Goal: Task Accomplishment & Management: Complete application form

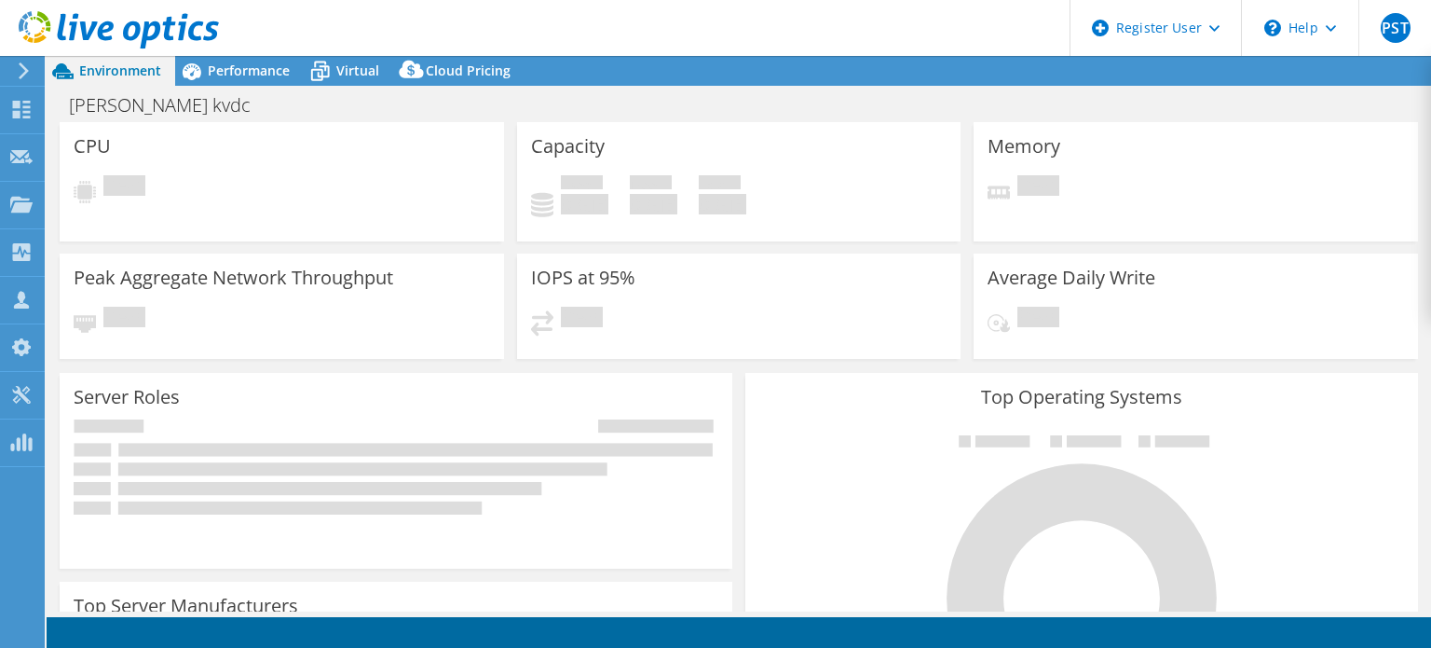
select select "USD"
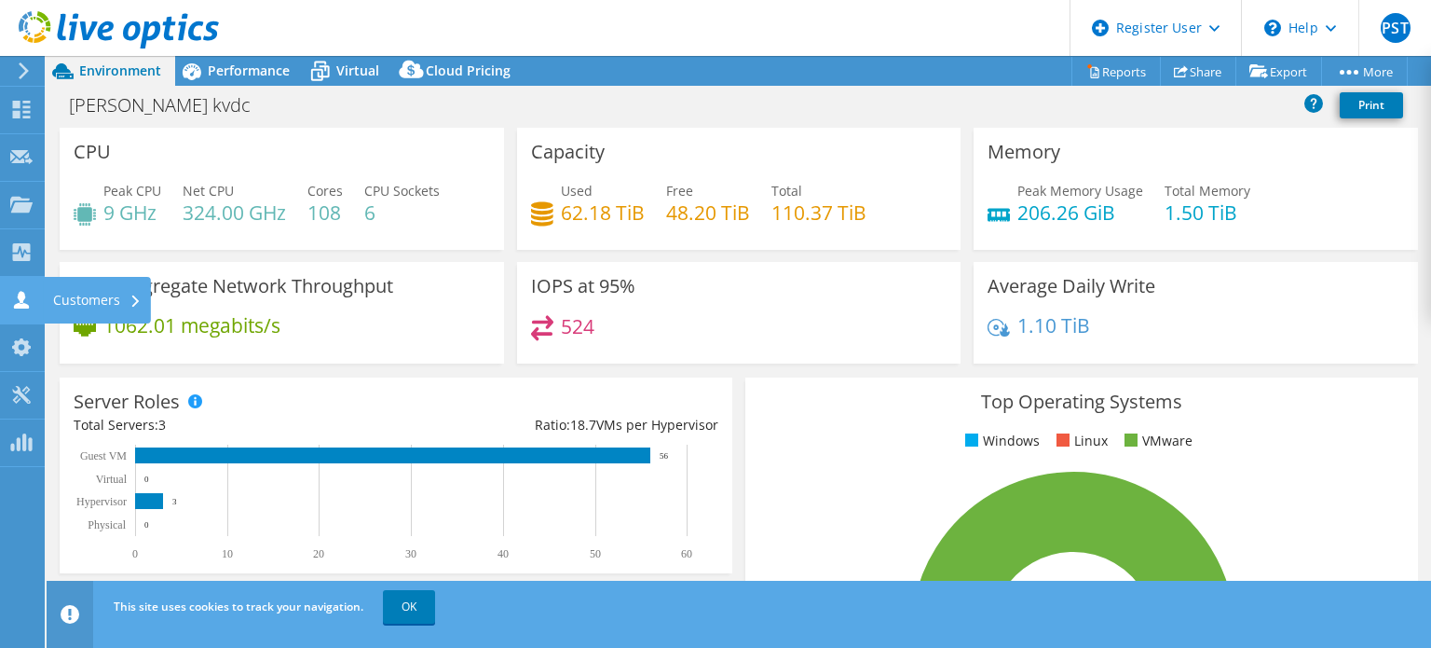
click at [18, 308] on div at bounding box center [21, 302] width 22 height 21
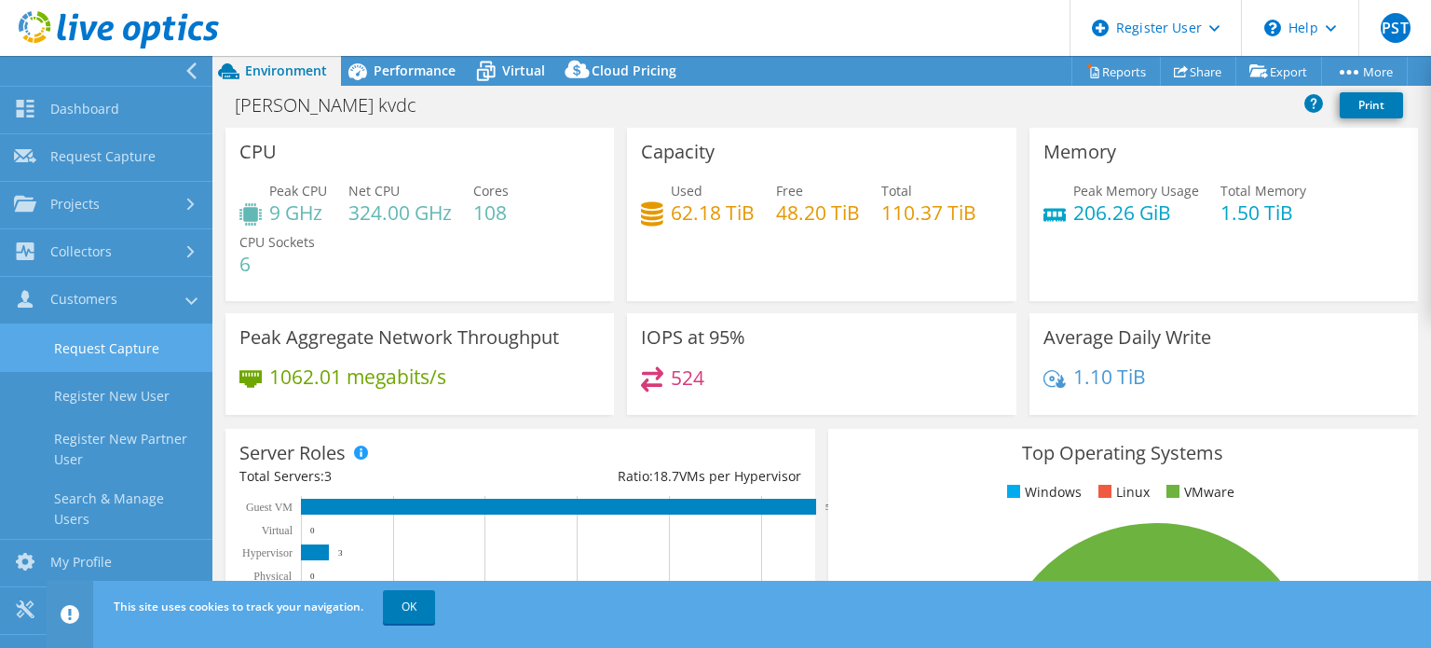
click at [67, 329] on link "Request Capture" at bounding box center [106, 348] width 212 height 48
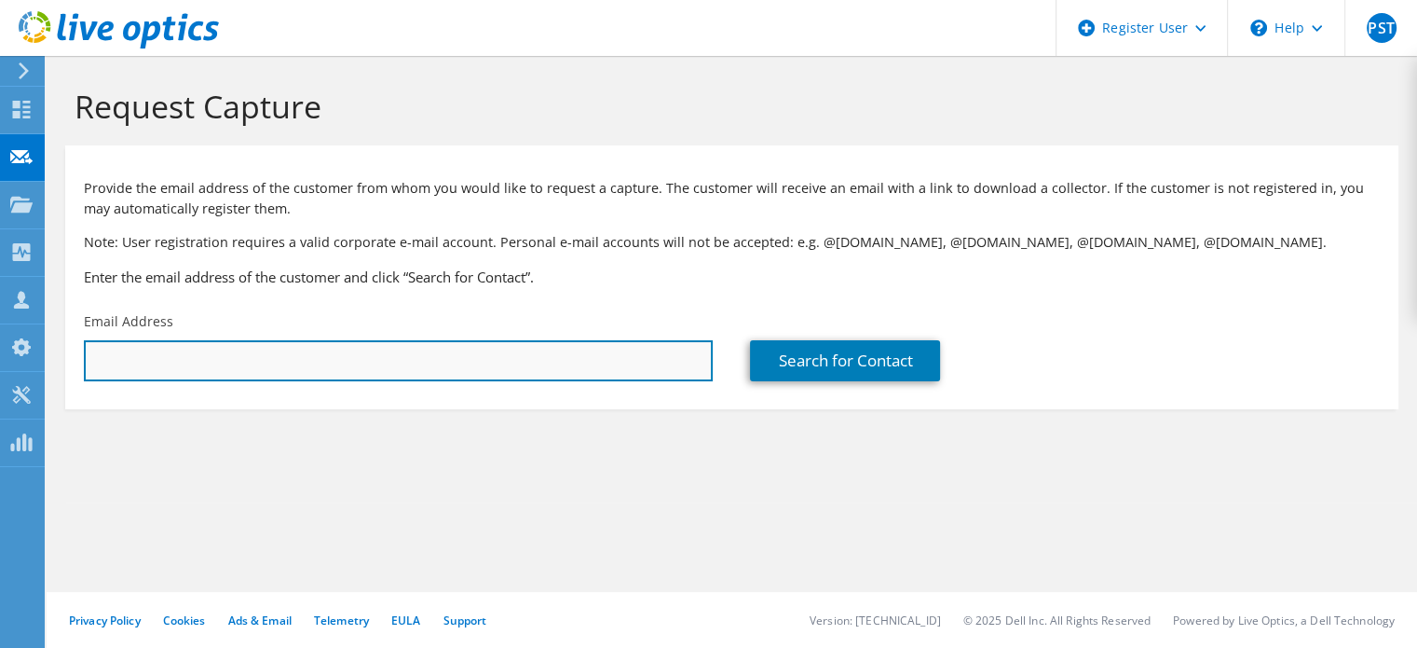
drag, startPoint x: 0, startPoint y: 0, endPoint x: 183, endPoint y: 363, distance: 406.8
click at [183, 363] on input "text" at bounding box center [398, 360] width 629 height 41
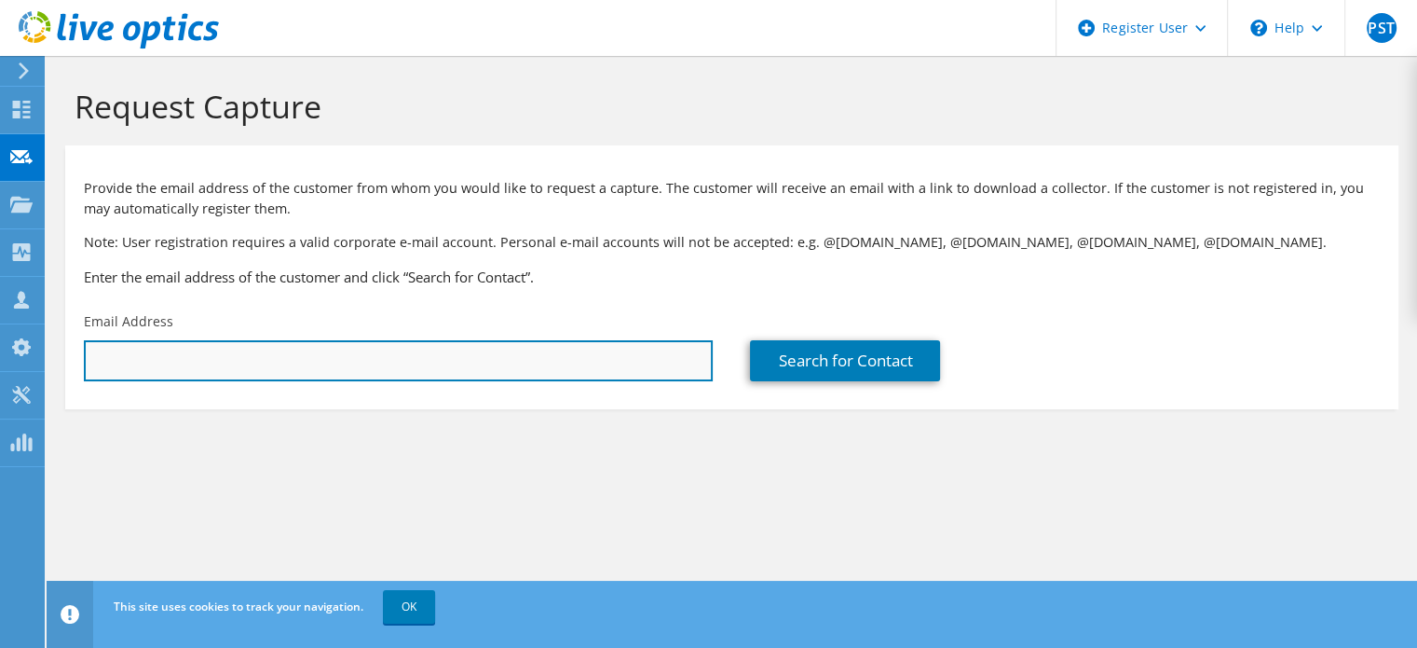
paste input "it-support.bukitbintang@furama.com"
type input "it-support.bukitbintang@furama.com"
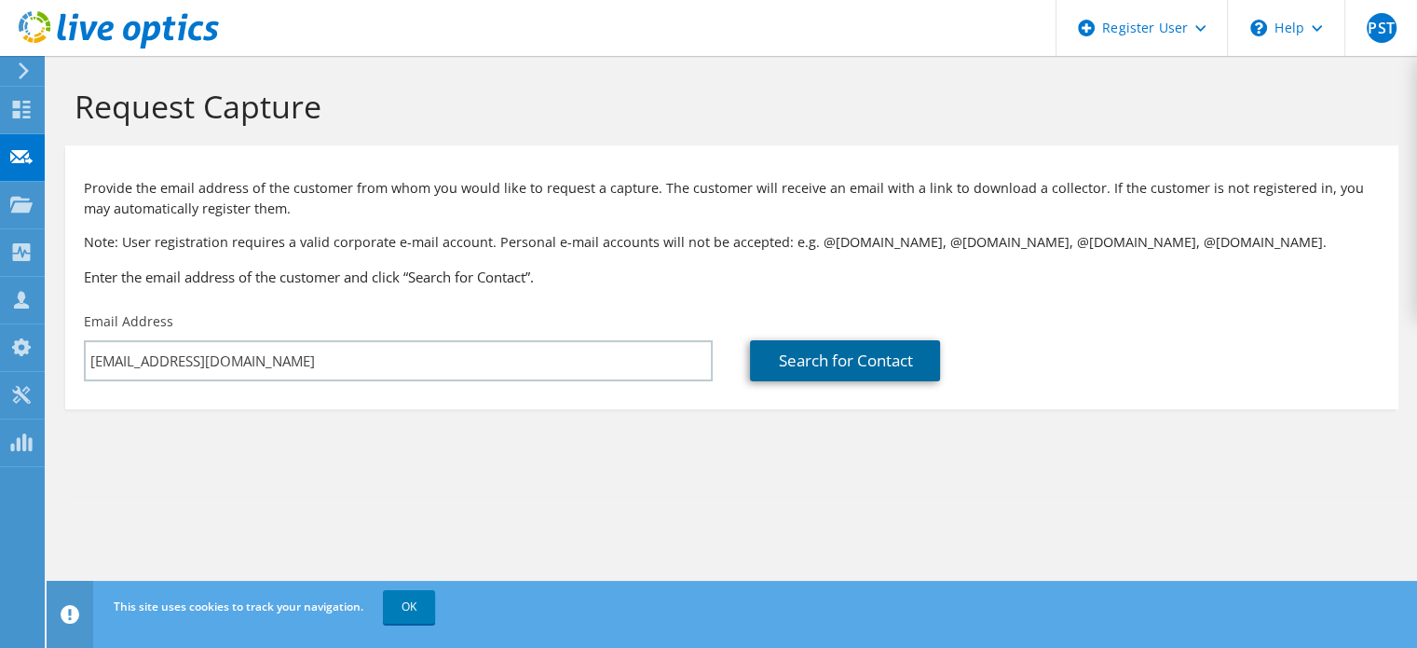
click at [886, 356] on link "Search for Contact" at bounding box center [845, 360] width 190 height 41
type input "GRACE HUB SDN BHD"
type input "Hamzie"
type input "Bin"
type input "Malaysia"
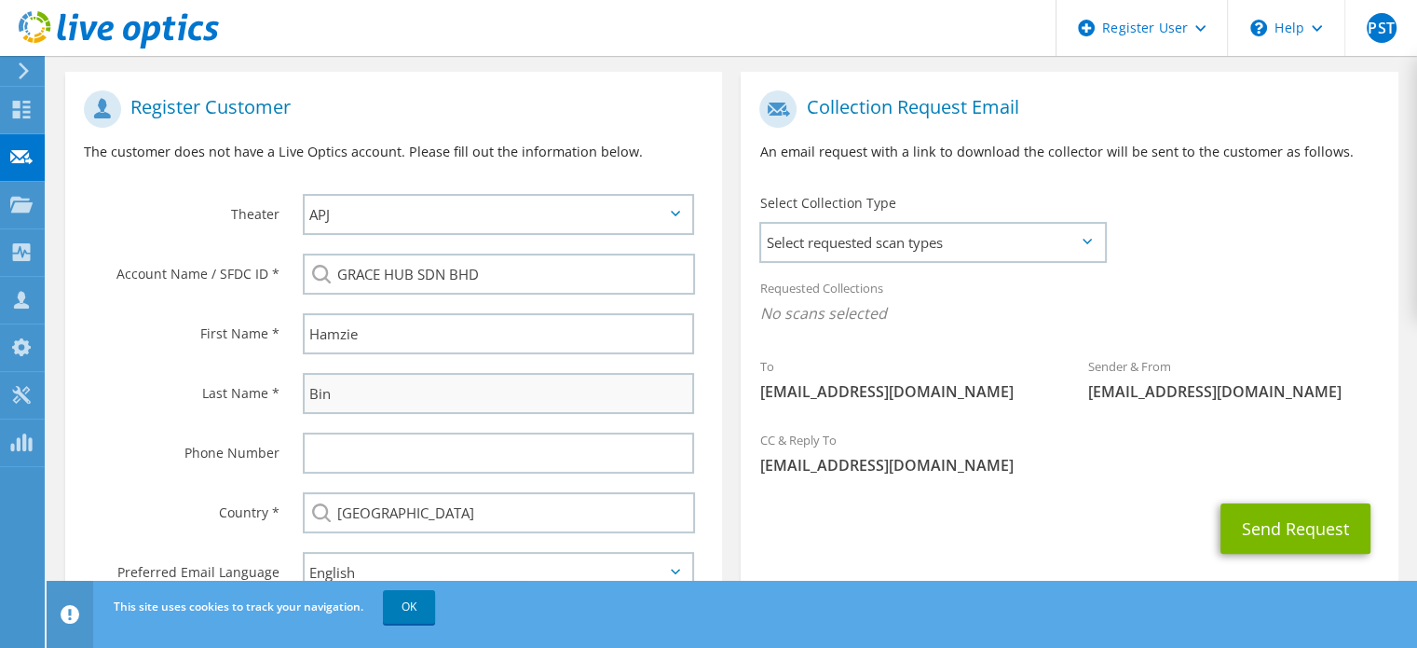
scroll to position [376, 0]
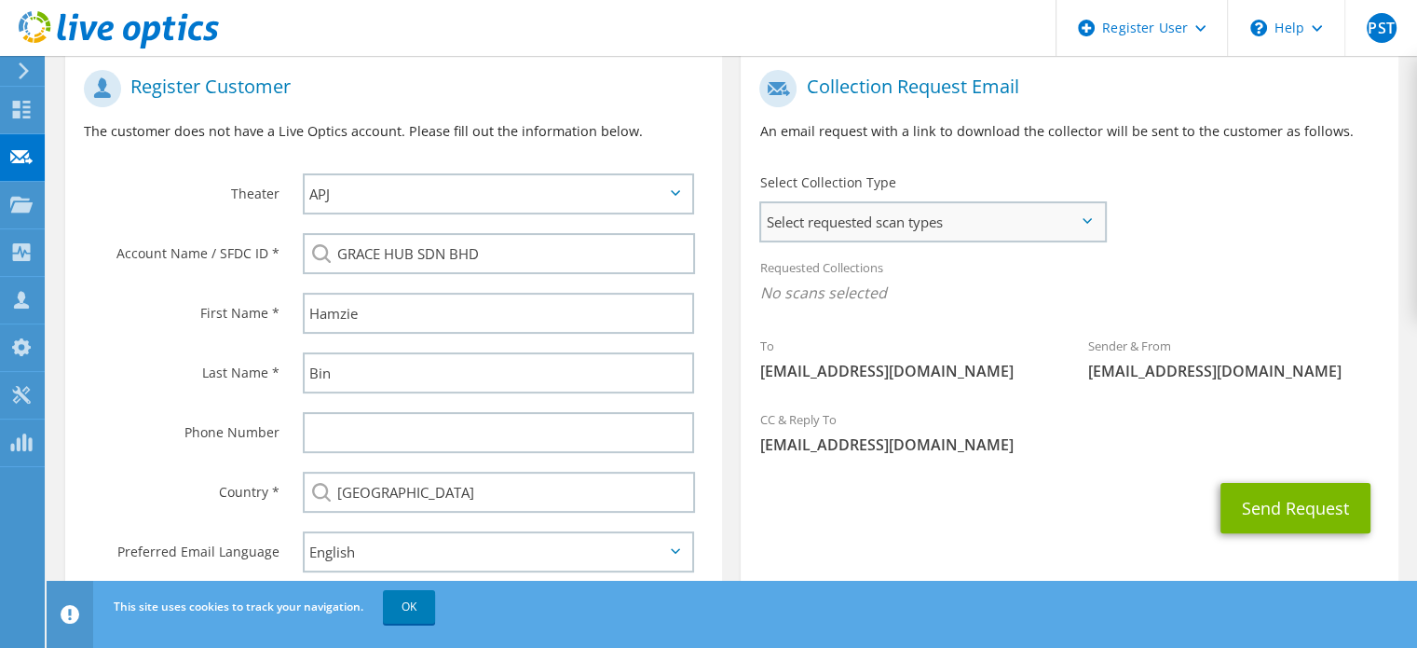
click at [888, 234] on span "Select requested scan types" at bounding box center [932, 221] width 343 height 37
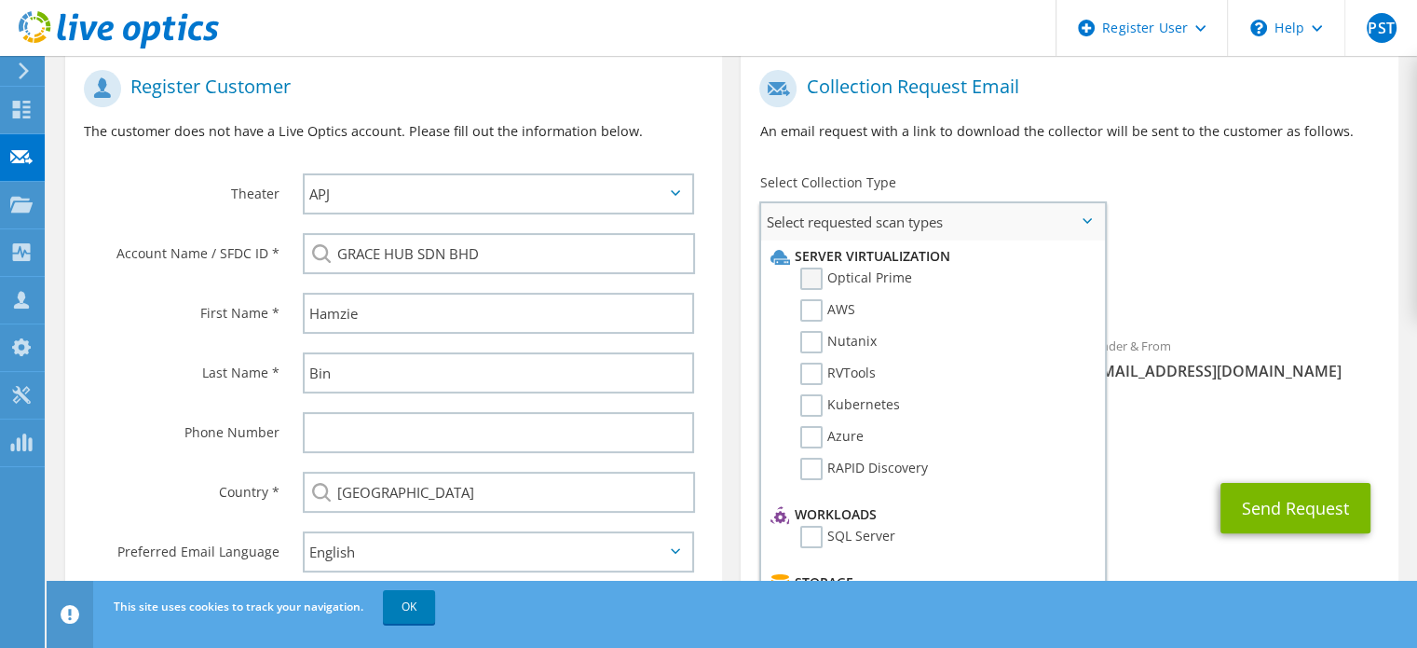
click at [809, 277] on label "Optical Prime" at bounding box center [857, 278] width 112 height 22
click at [0, 0] on input "Optical Prime" at bounding box center [0, 0] width 0 height 0
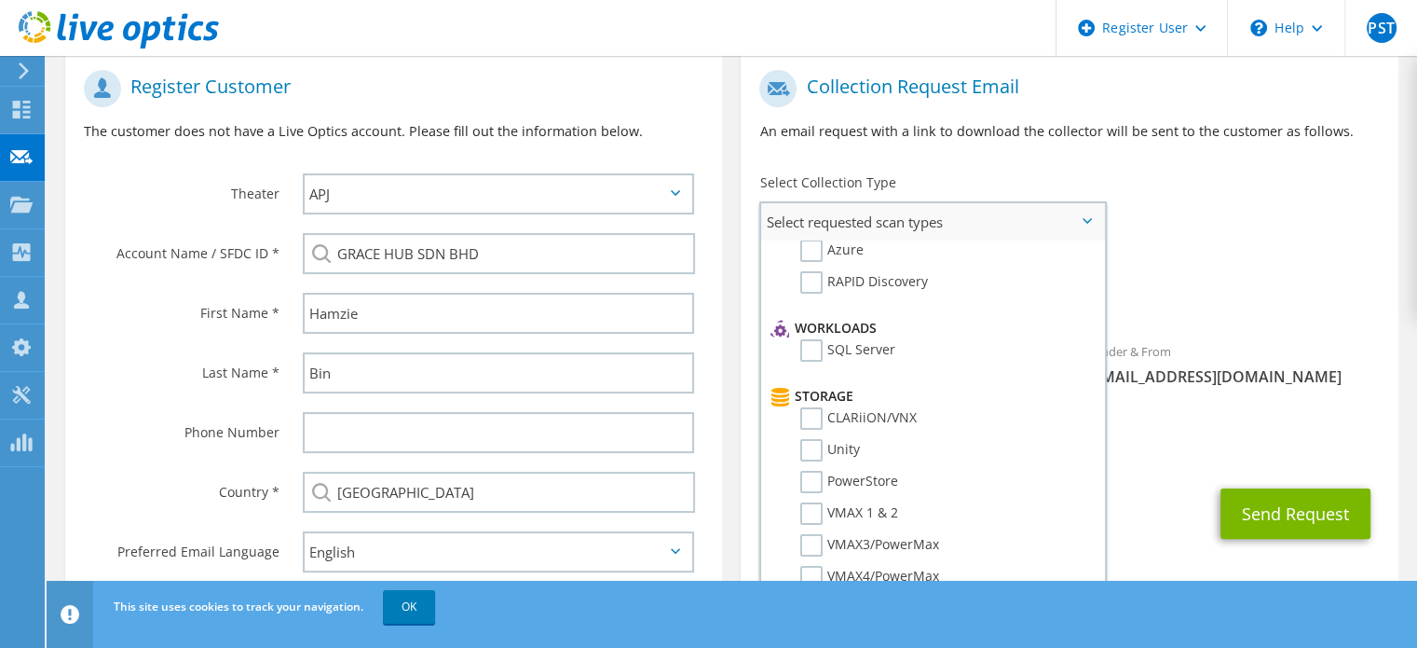
scroll to position [0, 0]
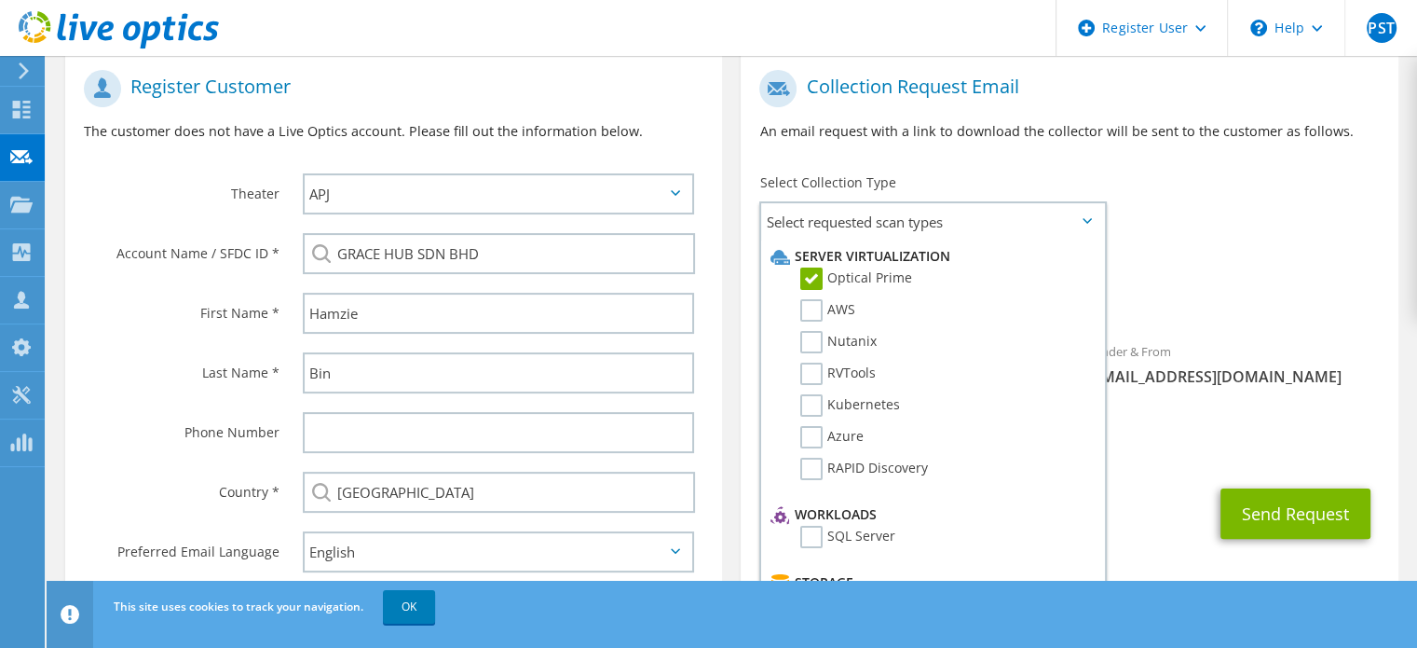
click at [1259, 230] on div "To it-support.bukitbintang@furama.com Sender & From liveoptics@liveoptics.com" at bounding box center [1069, 233] width 657 height 345
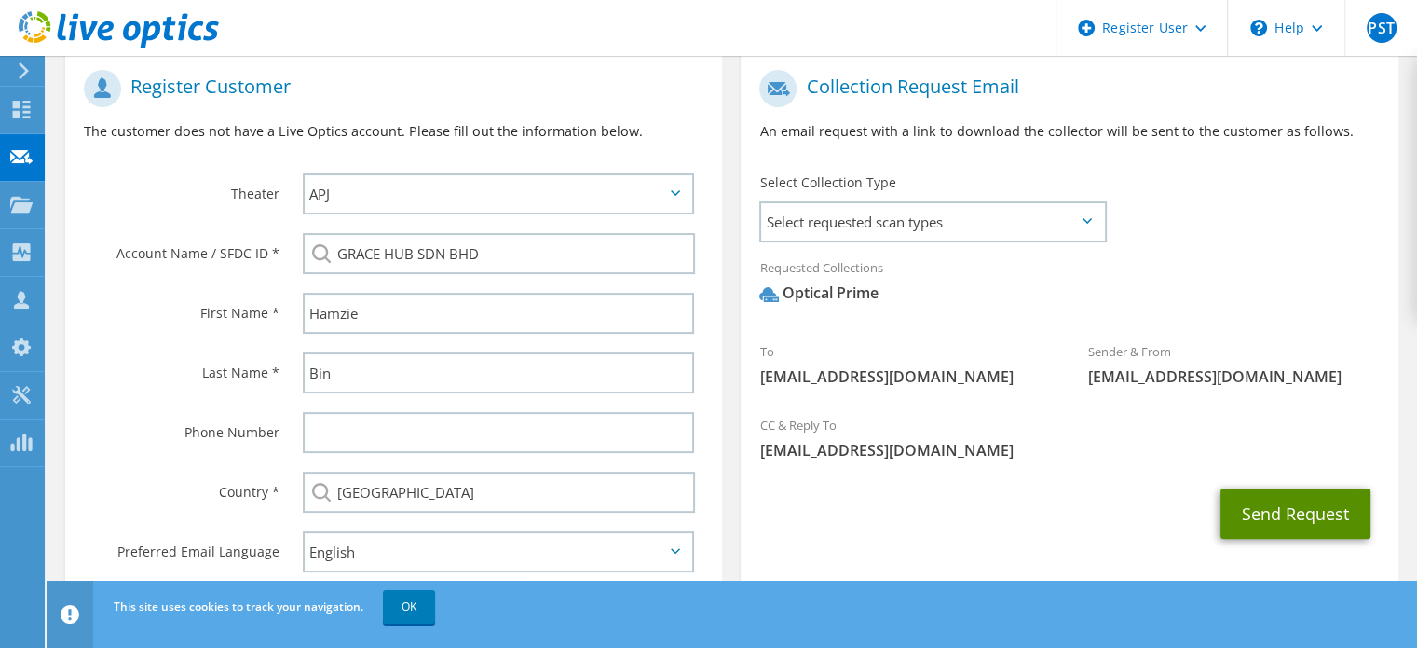
click at [1237, 506] on button "Send Request" at bounding box center [1296, 513] width 150 height 50
